Goal: Information Seeking & Learning: Find specific fact

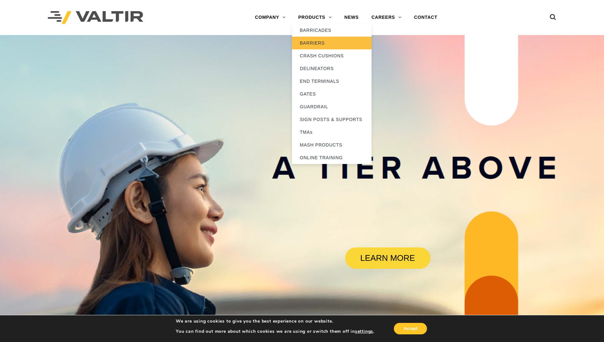
click at [314, 40] on link "BARRIERS" at bounding box center [332, 43] width 80 height 13
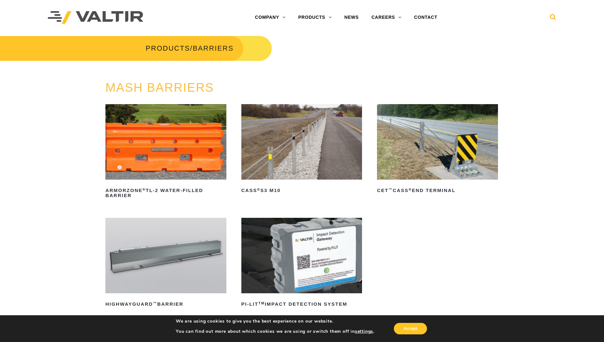
click at [554, 14] on icon at bounding box center [553, 19] width 6 height 10
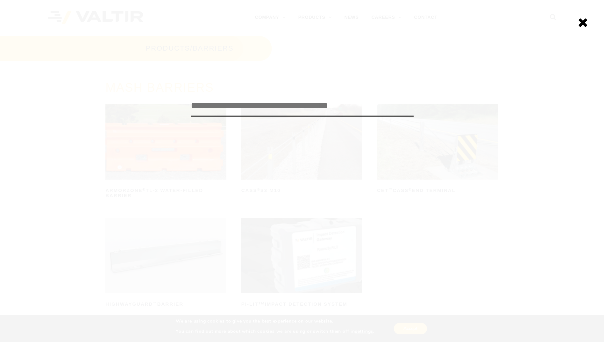
click at [363, 107] on input "search" at bounding box center [302, 106] width 223 height 21
type input "*******"
click input "******" at bounding box center [0, 0] width 0 height 0
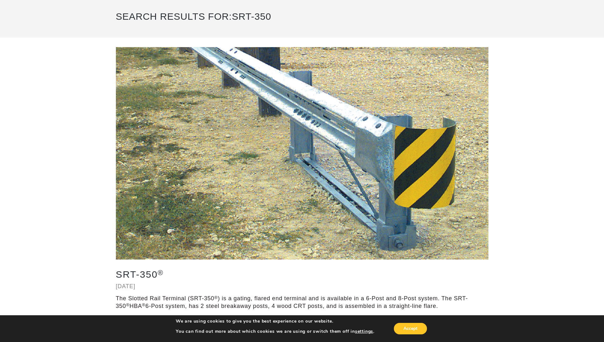
scroll to position [96, 0]
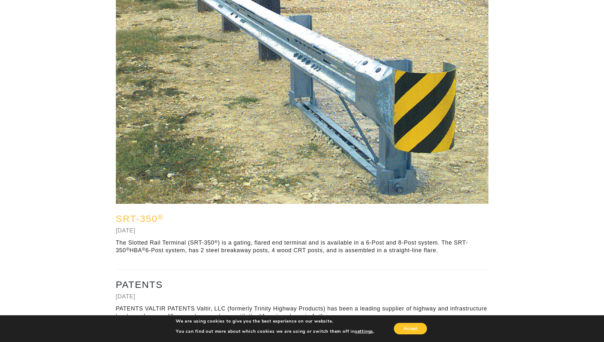
click at [126, 217] on link "SRT-350 ®" at bounding box center [140, 218] width 48 height 11
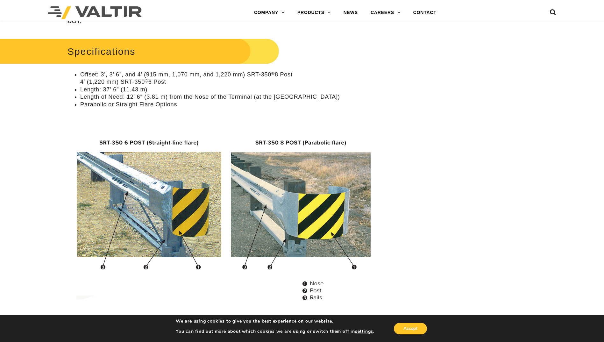
scroll to position [510, 0]
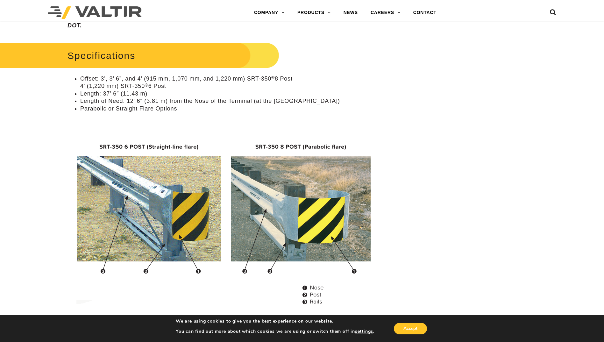
click at [170, 195] on img at bounding box center [227, 221] width 304 height 184
click at [148, 217] on img at bounding box center [227, 221] width 304 height 184
click at [177, 221] on img at bounding box center [227, 221] width 304 height 184
click at [160, 210] on img at bounding box center [227, 221] width 304 height 184
click at [144, 146] on img at bounding box center [227, 221] width 304 height 184
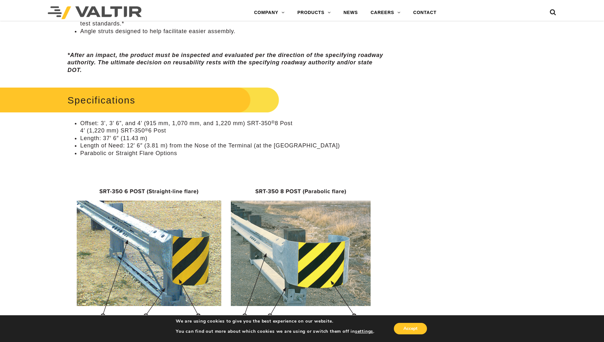
scroll to position [446, 0]
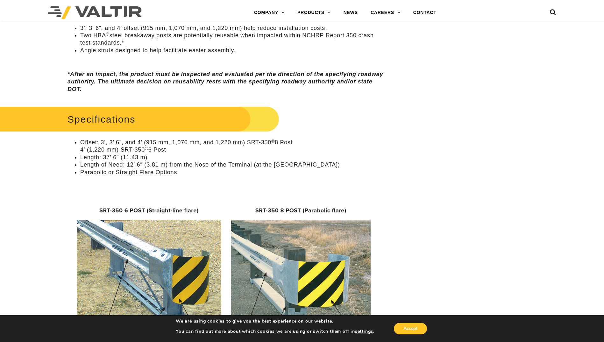
click at [121, 122] on h2 "Specifications" at bounding box center [128, 120] width 302 height 30
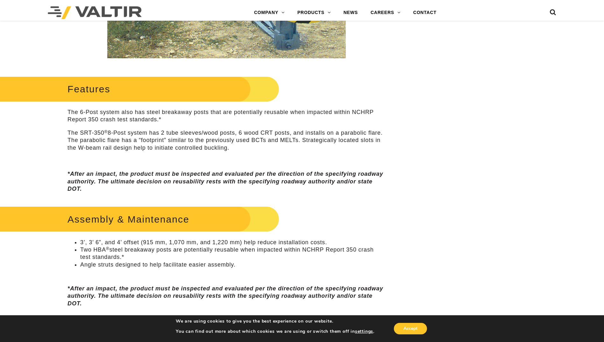
scroll to position [223, 0]
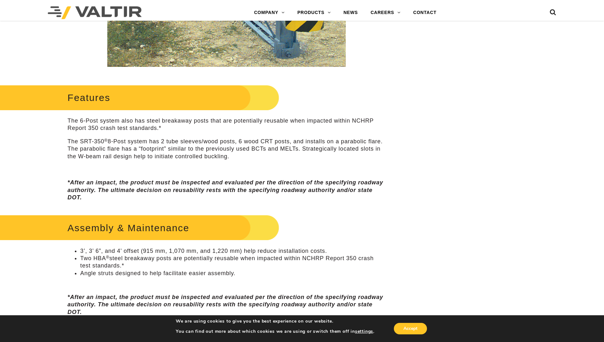
click at [352, 120] on p "The 6-Post system also has steel breakaway posts that are potentially reusable …" at bounding box center [227, 124] width 318 height 15
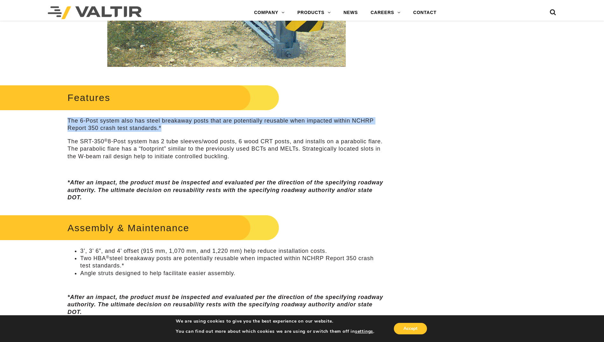
drag, startPoint x: 68, startPoint y: 121, endPoint x: 163, endPoint y: 128, distance: 95.9
click at [163, 128] on p "The 6-Post system also has steel breakaway posts that are potentially reusable …" at bounding box center [227, 124] width 318 height 15
drag, startPoint x: 163, startPoint y: 128, endPoint x: 133, endPoint y: 126, distance: 30.7
copy p "The 6-Post system also has steel breakaway posts that are potentially reusable …"
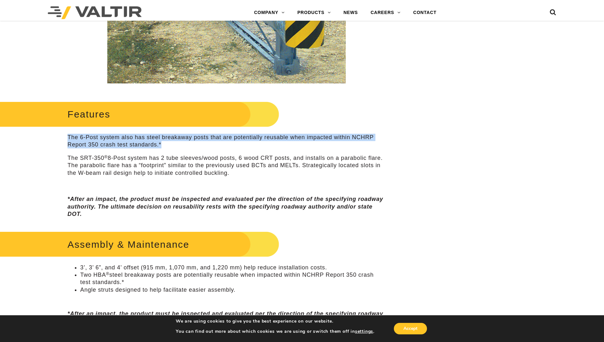
scroll to position [191, 0]
